Goal: Task Accomplishment & Management: Use online tool/utility

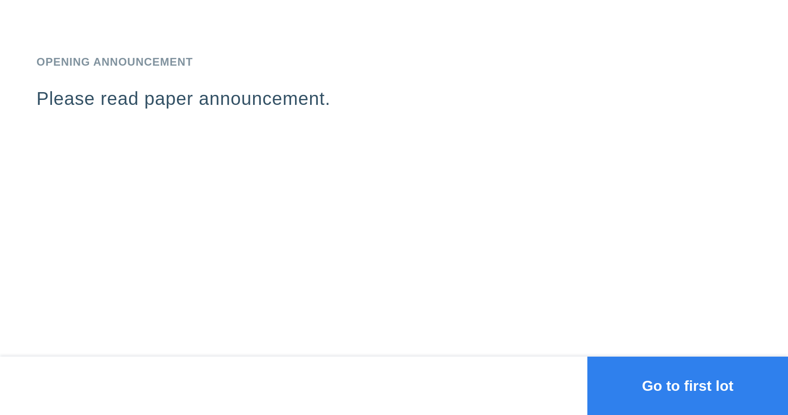
click at [640, 372] on button "Go to first lot" at bounding box center [687, 385] width 201 height 58
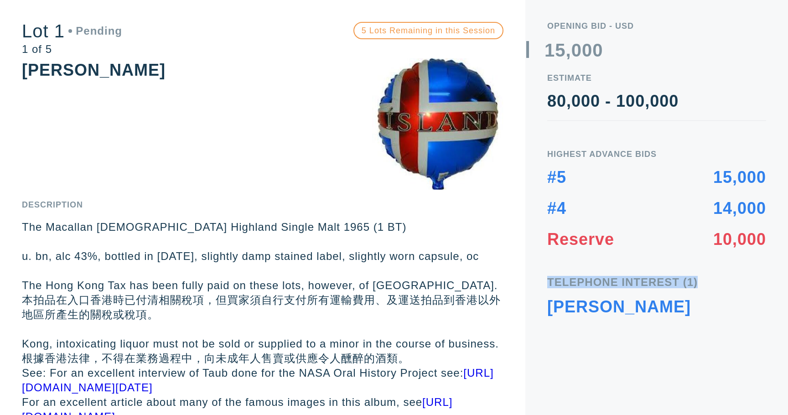
drag, startPoint x: 705, startPoint y: 284, endPoint x: 543, endPoint y: 276, distance: 162.5
click at [543, 276] on div "Opening bid - USD 0 1 2 3 4 5 6 7 8 9 0 1 2 3 4 5 6 7 8 9 , 0 1 2 3 4 5 6 7 8 9…" at bounding box center [656, 207] width 263 height 415
drag, startPoint x: 543, startPoint y: 308, endPoint x: 681, endPoint y: 310, distance: 137.2
click at [681, 310] on div "Opening bid - USD 0 1 2 3 4 5 6 7 8 9 0 1 2 3 4 5 6 7 8 9 , 0 1 2 3 4 5 6 7 8 9…" at bounding box center [656, 207] width 263 height 415
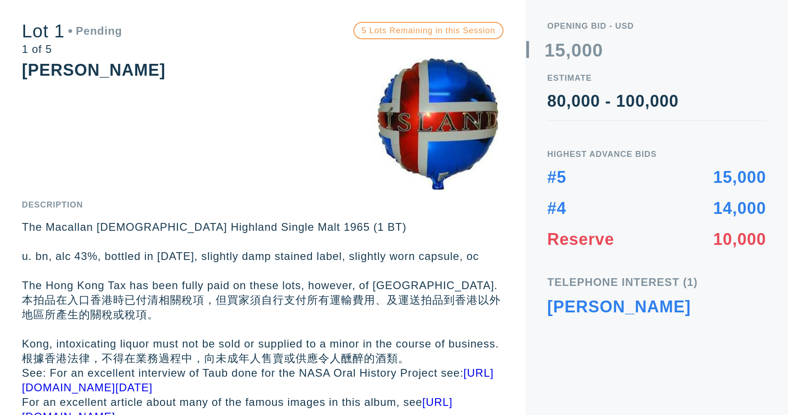
click at [681, 310] on div "[PERSON_NAME]" at bounding box center [656, 311] width 219 height 24
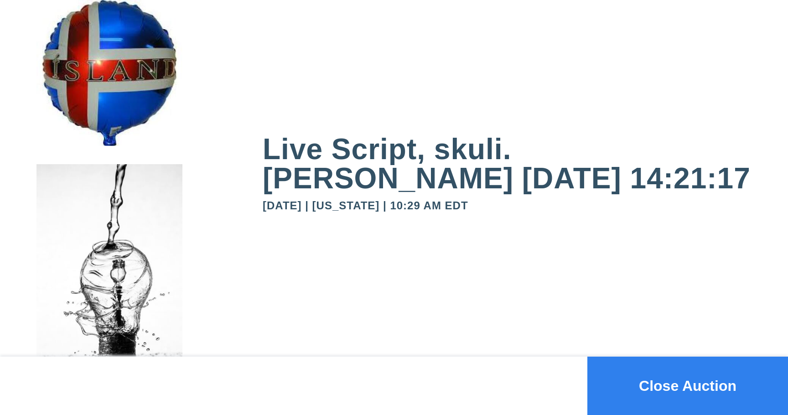
click at [725, 381] on button "Close Auction" at bounding box center [687, 385] width 201 height 58
